Goal: Task Accomplishment & Management: Manage account settings

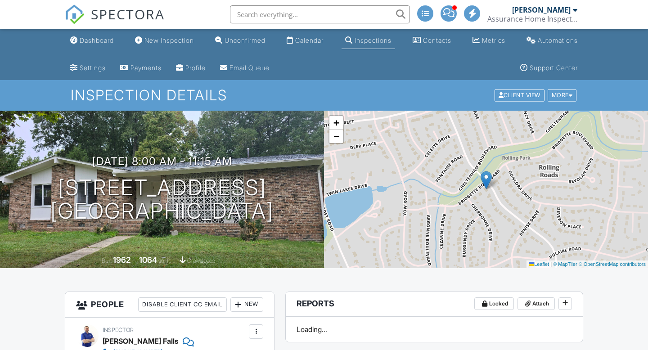
scroll to position [915, 0]
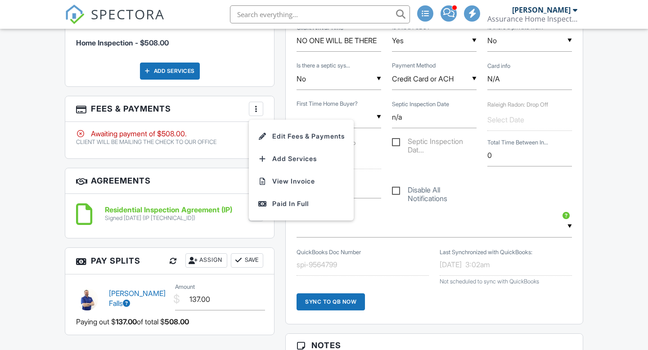
scroll to position [0, 0]
click at [288, 129] on li "Edit Fees & Payments" at bounding box center [301, 136] width 94 height 22
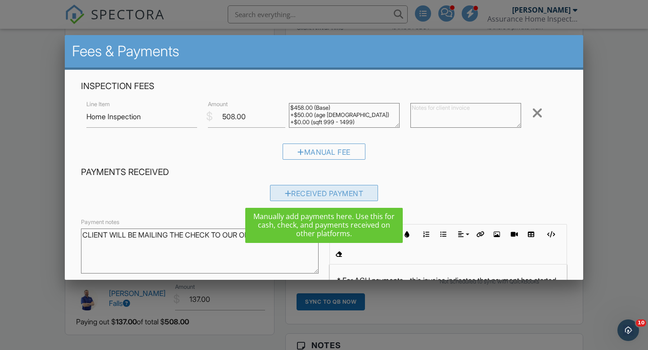
click at [301, 190] on div "Received Payment" at bounding box center [324, 193] width 108 height 16
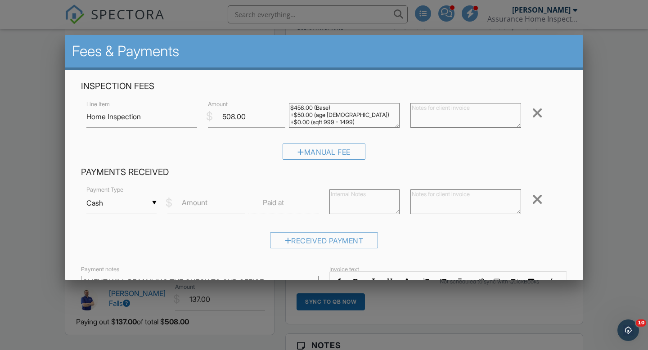
click at [202, 205] on label "Amount" at bounding box center [195, 202] width 26 height 10
click at [202, 205] on input "Amount" at bounding box center [205, 203] width 77 height 22
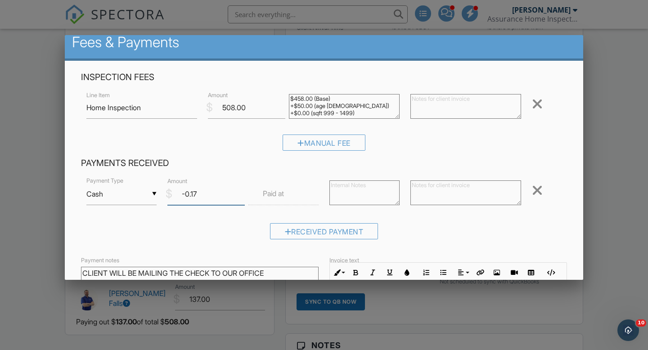
scroll to position [11, 0]
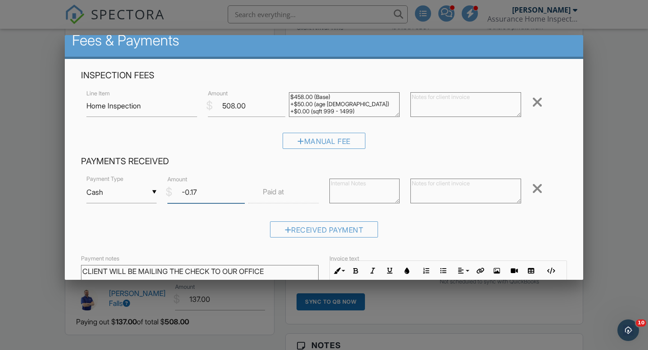
type input "-0.17"
click at [151, 188] on input "Cash" at bounding box center [121, 192] width 70 height 22
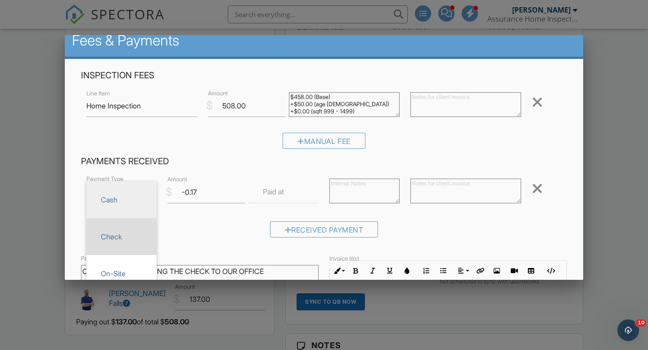
click at [121, 229] on span "Check" at bounding box center [122, 236] width 56 height 22
type input "Check"
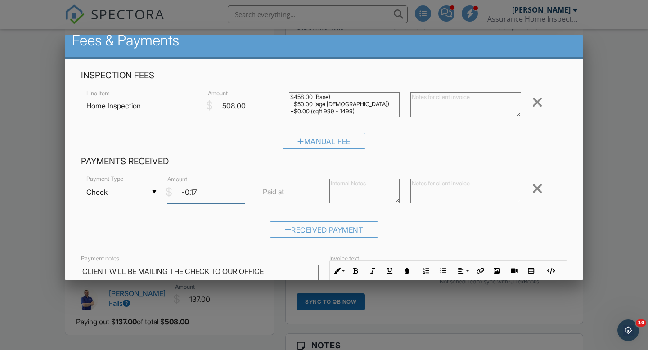
click at [201, 191] on input "-0.17" at bounding box center [205, 192] width 77 height 22
type input "508.00"
type textarea "a"
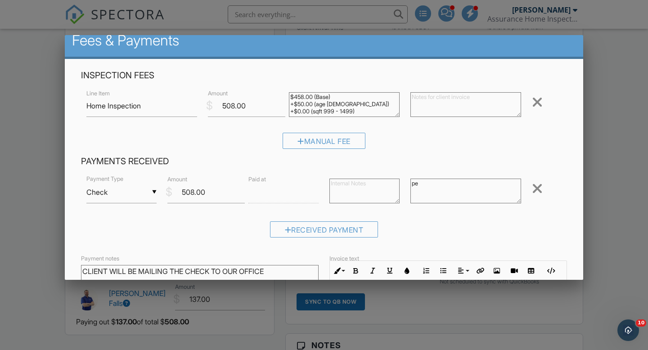
type textarea "p"
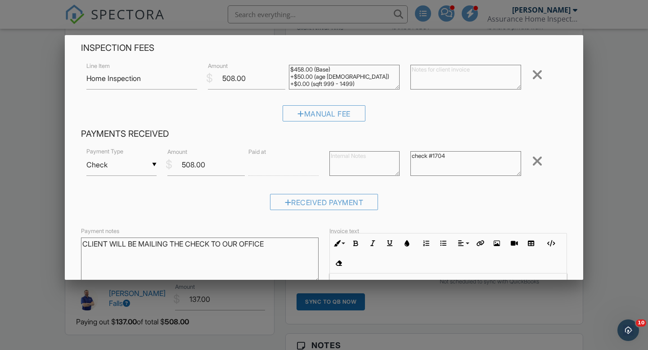
scroll to position [142, 0]
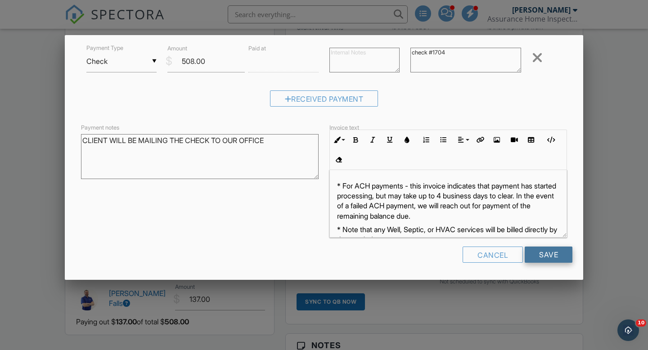
type textarea "check #1704"
click at [556, 256] on input "Save" at bounding box center [548, 254] width 48 height 16
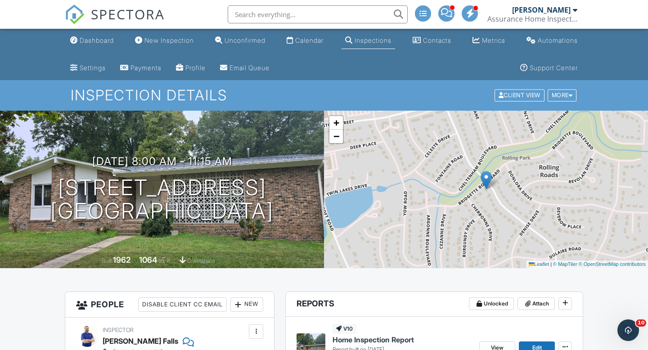
click at [312, 11] on input "text" at bounding box center [318, 14] width 180 height 18
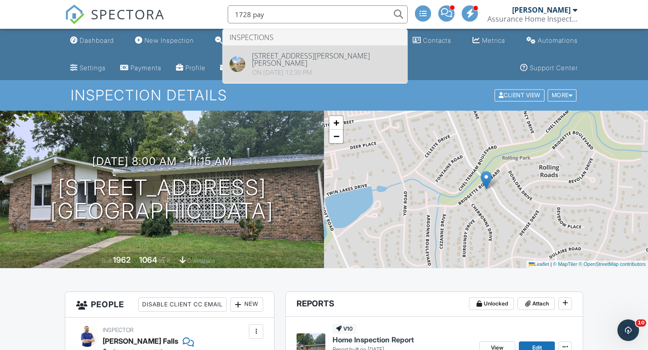
type input "1728 pay"
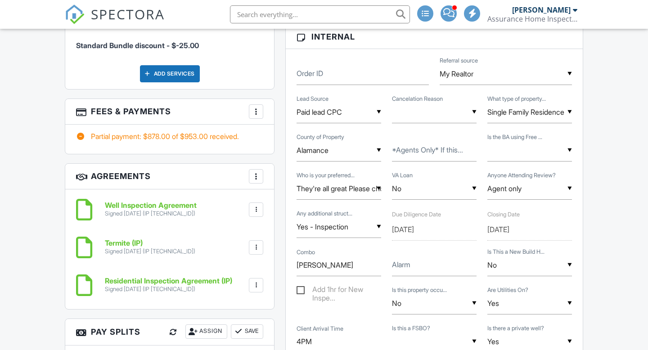
click at [255, 107] on div at bounding box center [255, 111] width 9 height 9
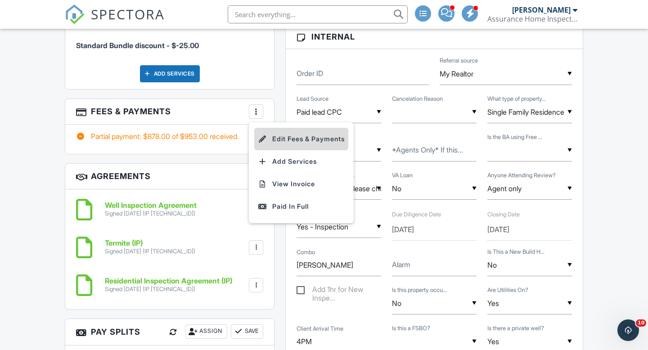
click at [280, 129] on li "Edit Fees & Payments" at bounding box center [301, 139] width 94 height 22
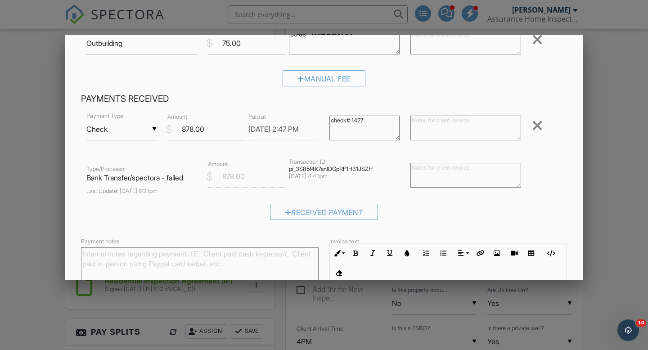
scroll to position [299, 0]
click at [316, 215] on div "Received Payment" at bounding box center [324, 211] width 108 height 16
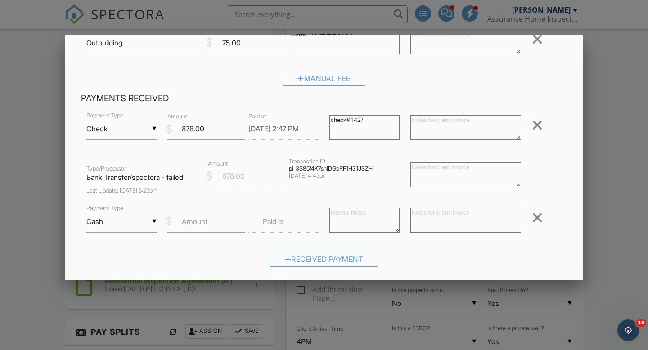
click at [146, 223] on input "Cash" at bounding box center [121, 221] width 70 height 22
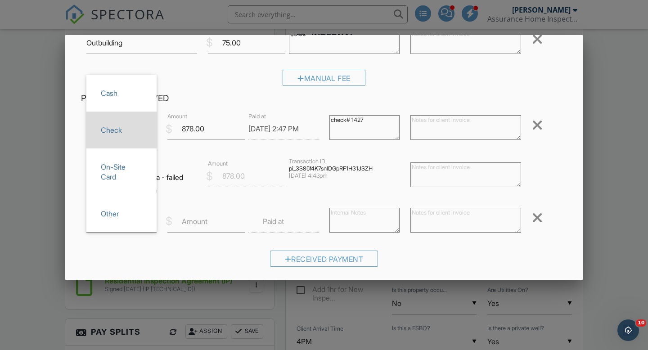
click at [116, 131] on span "Check" at bounding box center [122, 130] width 56 height 22
type input "Check"
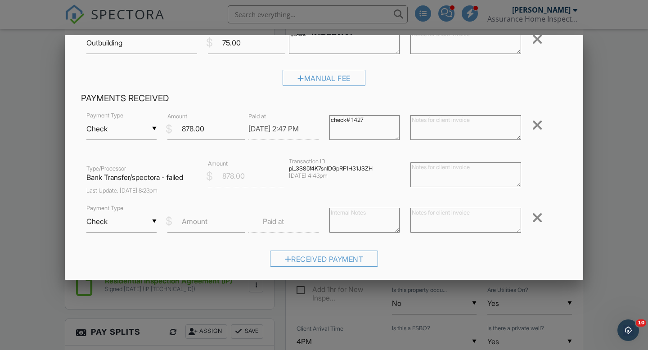
click at [201, 225] on label "Amount" at bounding box center [195, 221] width 26 height 10
click at [201, 225] on input "Amount" at bounding box center [205, 221] width 77 height 22
type input "75"
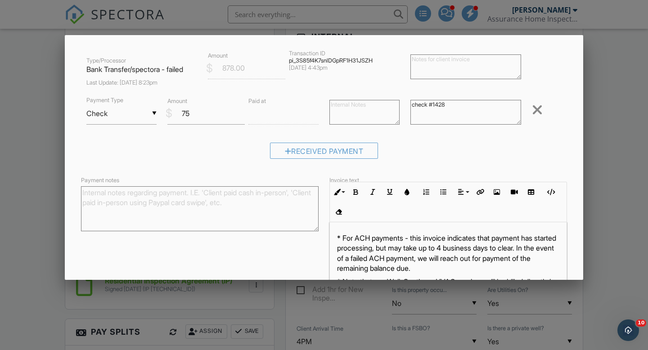
scroll to position [461, 0]
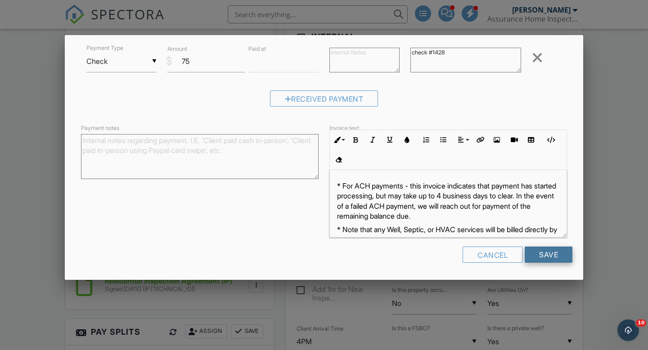
type textarea "check #1428"
click at [545, 254] on input "Save" at bounding box center [548, 254] width 48 height 16
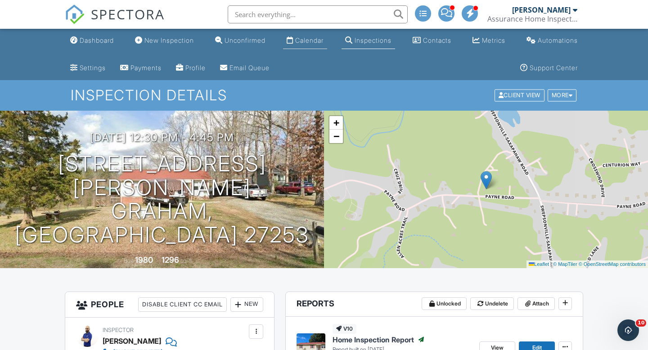
click at [313, 40] on div "Calendar" at bounding box center [309, 40] width 28 height 8
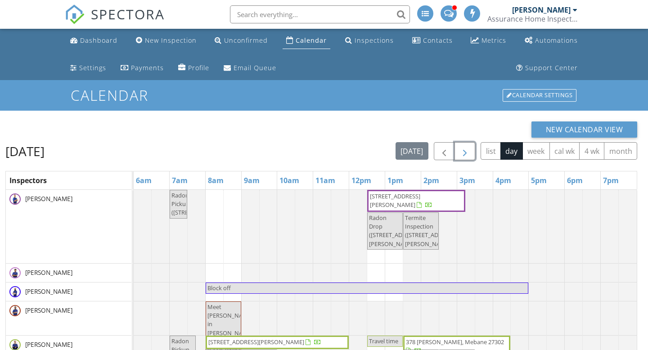
click at [463, 152] on span "button" at bounding box center [464, 151] width 11 height 11
